Goal: Information Seeking & Learning: Learn about a topic

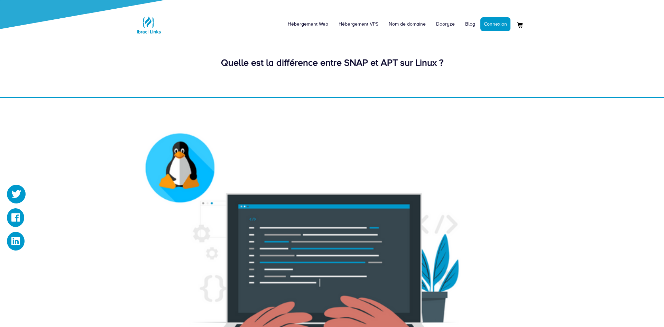
scroll to position [365, 0]
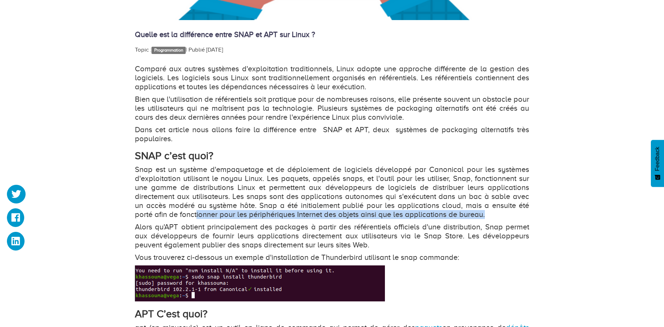
drag, startPoint x: 177, startPoint y: 218, endPoint x: 491, endPoint y: 217, distance: 313.7
click at [491, 217] on p "Snap est un système d'empaquetage et de déploiement de logiciels développé par …" at bounding box center [332, 192] width 394 height 54
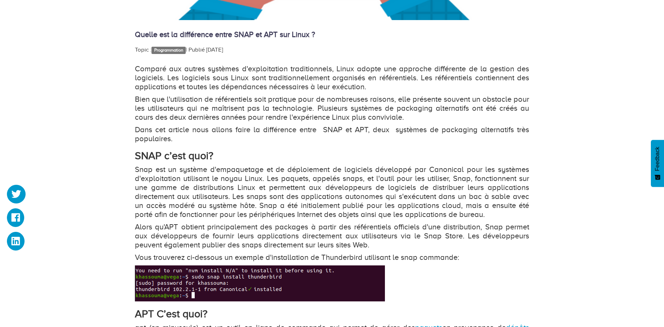
click at [491, 217] on p "Snap est un système d'empaquetage et de déploiement de logiciels développé par …" at bounding box center [332, 192] width 394 height 54
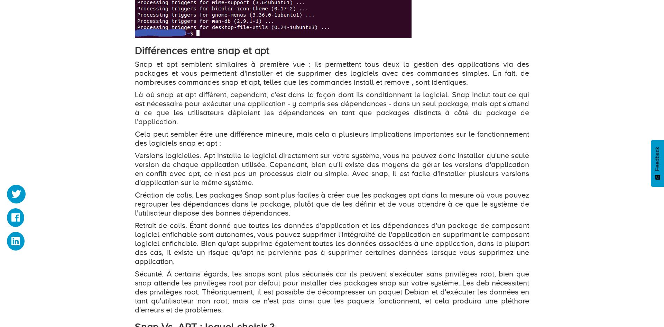
scroll to position [1096, 0]
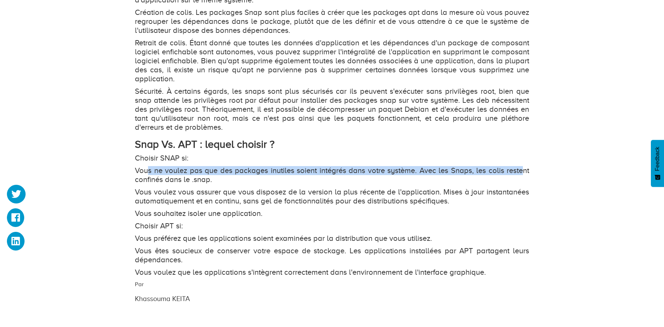
drag, startPoint x: 147, startPoint y: 157, endPoint x: 522, endPoint y: 164, distance: 374.6
click at [522, 166] on p "Vous ne voulez pas que des packages inutiles soient intégrés dans votre système…" at bounding box center [332, 175] width 394 height 18
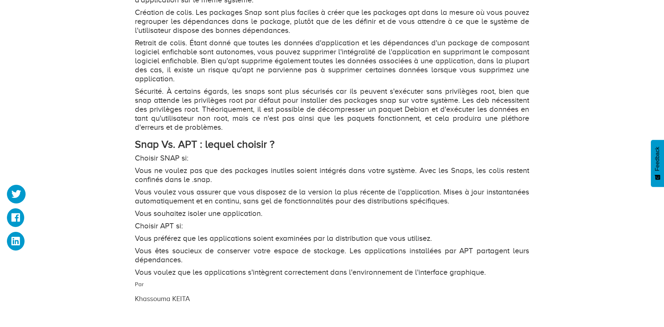
click at [495, 175] on p "Vous ne voulez pas que des packages inutiles soient intégrés dans votre système…" at bounding box center [332, 175] width 394 height 18
drag, startPoint x: 140, startPoint y: 169, endPoint x: 246, endPoint y: 168, distance: 105.5
click at [242, 168] on p "Vous ne voulez pas que des packages inutiles soient intégrés dans votre système…" at bounding box center [332, 175] width 394 height 18
click at [258, 169] on p "Vous ne voulez pas que des packages inutiles soient intégrés dans votre système…" at bounding box center [332, 175] width 394 height 18
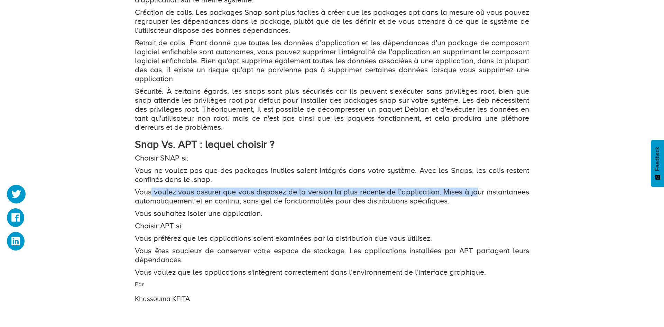
drag, startPoint x: 161, startPoint y: 183, endPoint x: 480, endPoint y: 186, distance: 318.9
click at [478, 187] on p "Vous voulez vous assurer que vous disposez de la version la plus récente de l'a…" at bounding box center [332, 196] width 394 height 18
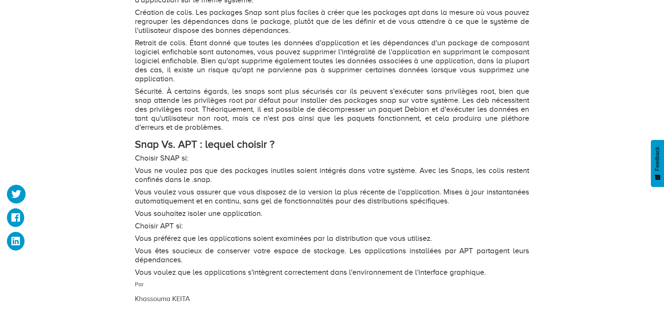
click at [346, 209] on p "Vous souhaitez isoler une application." at bounding box center [332, 213] width 394 height 9
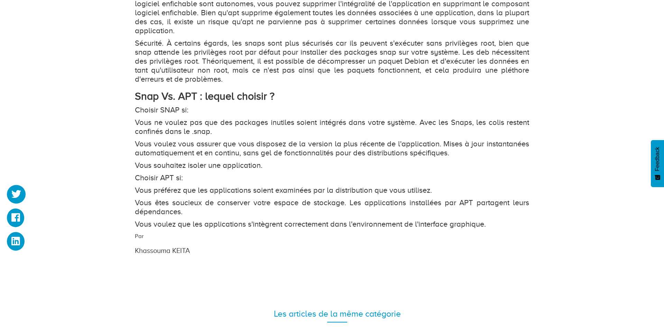
scroll to position [1141, 0]
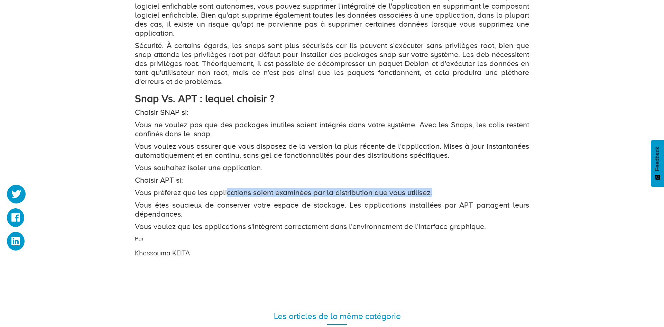
drag, startPoint x: 256, startPoint y: 181, endPoint x: 479, endPoint y: 185, distance: 223.1
click at [479, 188] on p "Vous préférez que les applications soient examinées par la distribution que vou…" at bounding box center [332, 192] width 394 height 9
click at [473, 176] on p "Choisir APT si:" at bounding box center [332, 180] width 394 height 9
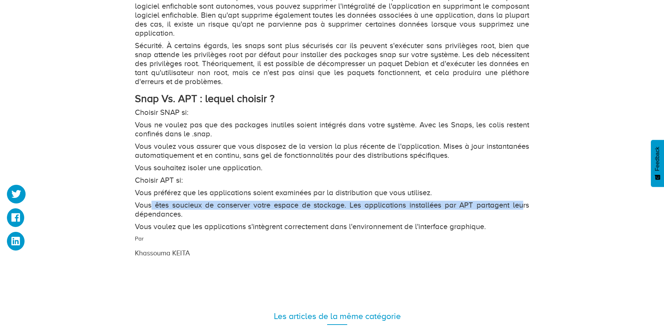
drag, startPoint x: 153, startPoint y: 198, endPoint x: 521, endPoint y: 199, distance: 368.6
click at [521, 201] on p "Vous êtes soucieux de conserver votre espace de stockage. Les applications inst…" at bounding box center [332, 210] width 394 height 18
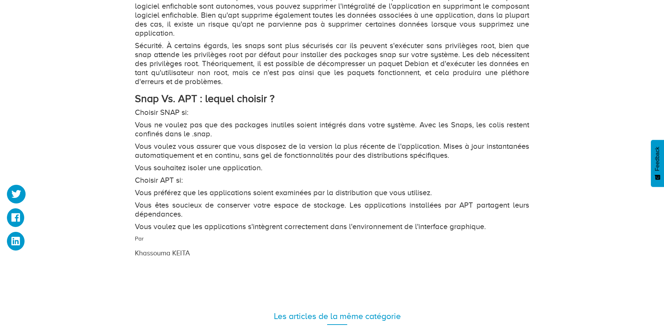
click at [514, 238] on div "Par [PERSON_NAME]" at bounding box center [332, 246] width 405 height 24
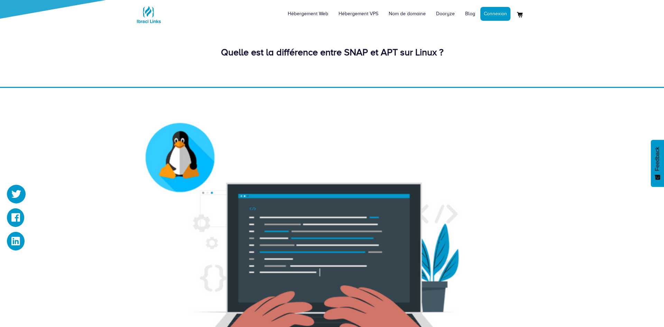
scroll to position [0, 0]
